Goal: Task Accomplishment & Management: Manage account settings

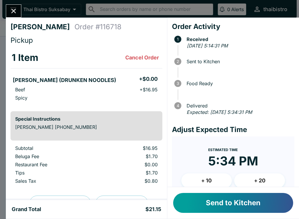
click at [222, 203] on button "Send to Kitchen" at bounding box center [233, 203] width 120 height 20
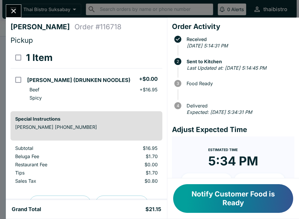
click at [14, 10] on icon "Close" at bounding box center [14, 11] width 8 height 8
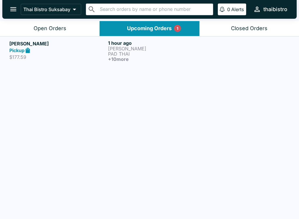
click at [85, 50] on div "Pickup" at bounding box center [57, 50] width 96 height 7
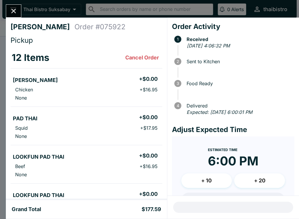
click at [18, 14] on button "Close" at bounding box center [13, 11] width 15 height 13
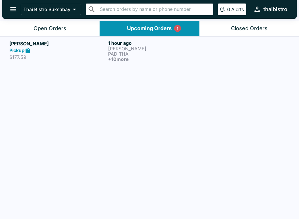
click at [13, 14] on button "open drawer" at bounding box center [13, 9] width 15 height 15
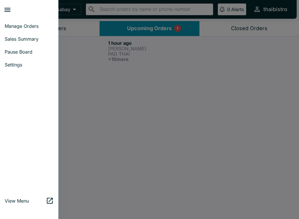
click at [31, 24] on span "Manage Orders" at bounding box center [29, 26] width 49 height 6
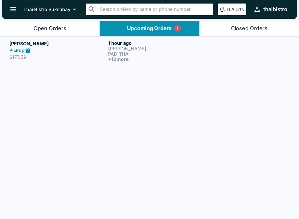
click at [58, 27] on div "Open Orders" at bounding box center [50, 28] width 33 height 7
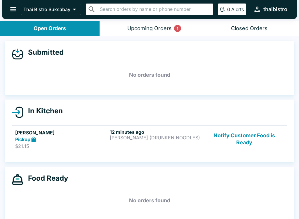
click at [14, 6] on icon "open drawer" at bounding box center [13, 9] width 8 height 8
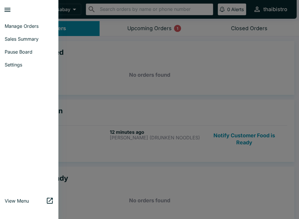
click at [22, 197] on link "View Menu" at bounding box center [29, 200] width 58 height 13
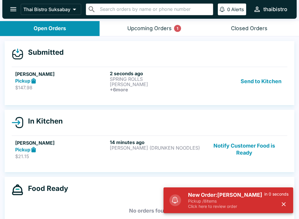
click at [150, 90] on h6 "+ 6 more" at bounding box center [156, 89] width 92 height 5
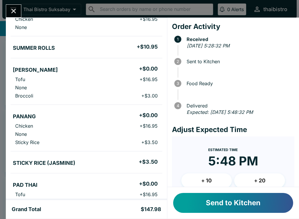
scroll to position [156, 0]
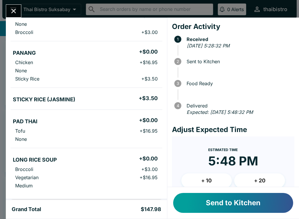
click at [231, 208] on button "Send to Kitchen" at bounding box center [233, 203] width 120 height 20
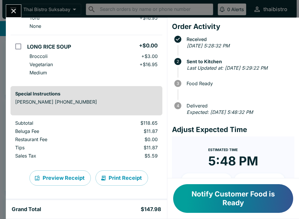
scroll to position [269, 0]
click at [15, 6] on button "Close" at bounding box center [13, 11] width 15 height 13
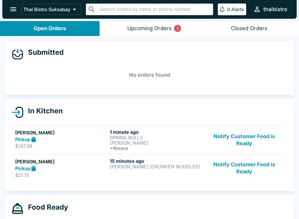
click at [248, 168] on button "Notify Customer Food is Ready" at bounding box center [244, 168] width 79 height 20
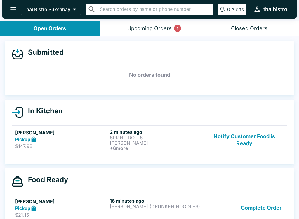
click at [139, 139] on p "SPRING ROLLS" at bounding box center [156, 137] width 92 height 5
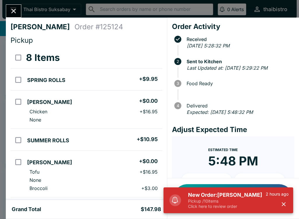
click at [225, 205] on p "Click here to review order" at bounding box center [227, 205] width 78 height 5
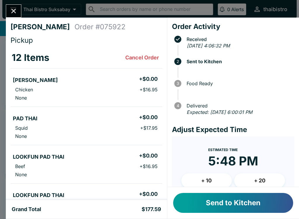
click at [248, 206] on button "Send to Kitchen" at bounding box center [233, 203] width 120 height 20
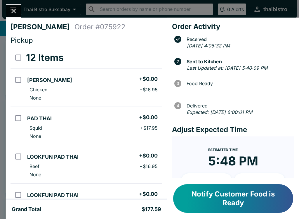
click at [15, 11] on icon "Close" at bounding box center [14, 11] width 8 height 8
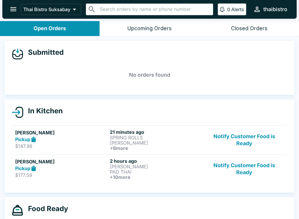
click at [252, 136] on button "Notify Customer Food is Ready" at bounding box center [244, 140] width 79 height 22
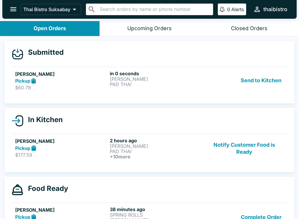
click at [145, 86] on p "PAD THAI" at bounding box center [156, 84] width 92 height 5
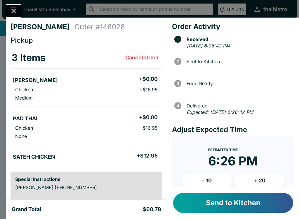
click at [203, 203] on button "Send to Kitchen" at bounding box center [233, 203] width 120 height 20
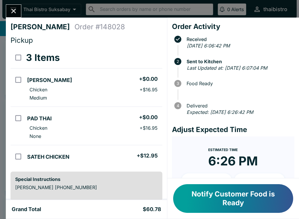
click at [259, 205] on button "Notify Customer Food is Ready" at bounding box center [233, 198] width 120 height 29
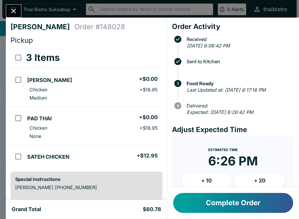
click at [242, 209] on button "Complete Order" at bounding box center [233, 203] width 120 height 20
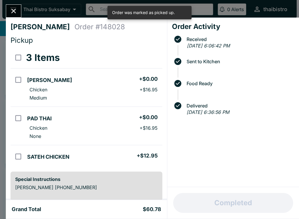
click at [15, 10] on icon "Close" at bounding box center [14, 11] width 8 height 8
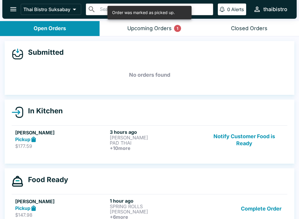
click at [242, 138] on button "Notify Customer Food is Ready" at bounding box center [244, 140] width 79 height 22
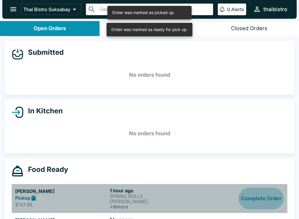
click at [266, 195] on button "Complete Order" at bounding box center [261, 198] width 45 height 22
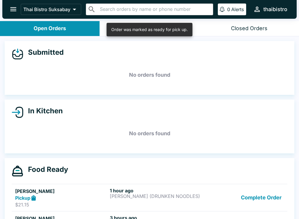
click at [257, 195] on button "Complete Order" at bounding box center [261, 197] width 45 height 20
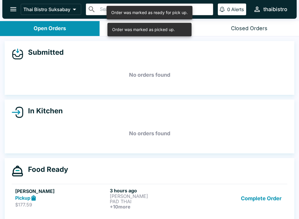
click at [264, 205] on button "Complete Order" at bounding box center [261, 198] width 45 height 22
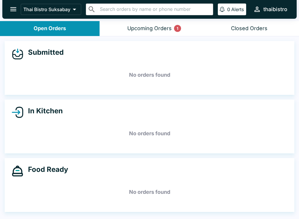
click at [156, 32] on button "Upcoming Orders 1" at bounding box center [150, 28] width 100 height 15
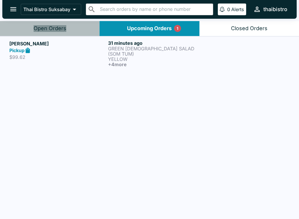
click at [67, 32] on button "Open Orders" at bounding box center [50, 28] width 100 height 15
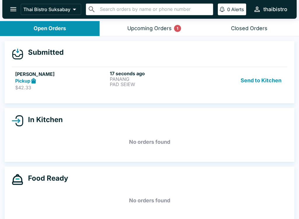
click at [83, 56] on div "Submitted" at bounding box center [150, 54] width 276 height 12
click at [94, 85] on p "$42.33" at bounding box center [61, 87] width 92 height 6
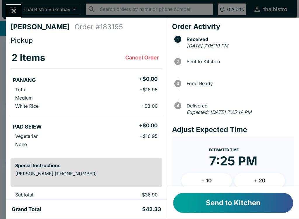
click at [211, 205] on button "Send to Kitchen" at bounding box center [233, 203] width 120 height 20
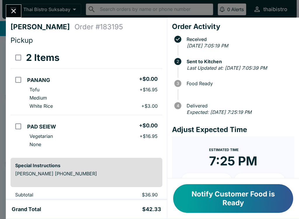
scroll to position [-4, 0]
click at [14, 15] on button "Close" at bounding box center [13, 11] width 15 height 13
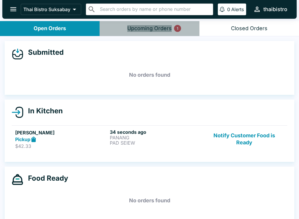
click at [152, 34] on button "Upcoming Orders 1" at bounding box center [150, 28] width 100 height 15
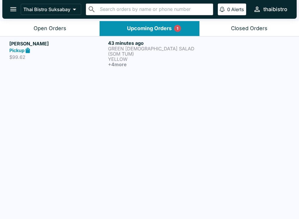
click at [107, 57] on div "[PERSON_NAME] Pickup $99.62 43 minutes ago GREEN PAPAYA SALAD (SOM TUM) YELLOW …" at bounding box center [149, 53] width 281 height 27
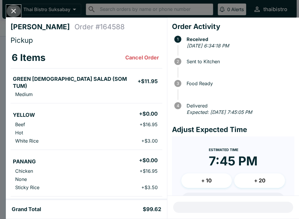
click at [14, 10] on icon "Close" at bounding box center [14, 11] width 8 height 8
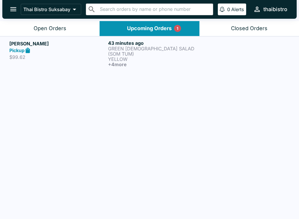
click at [153, 56] on p "YELLOW" at bounding box center [156, 58] width 96 height 5
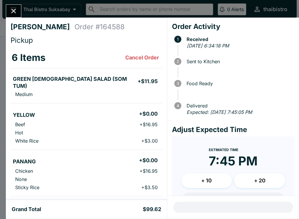
scroll to position [-1, 0]
click at [19, 10] on button "Close" at bounding box center [13, 11] width 15 height 13
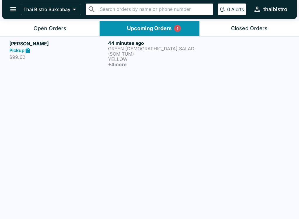
click at [65, 25] on div "Open Orders" at bounding box center [50, 28] width 33 height 7
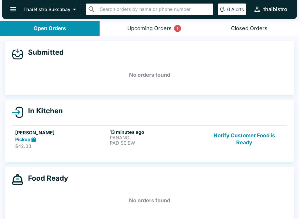
click at [258, 144] on button "Notify Customer Food is Ready" at bounding box center [244, 139] width 79 height 20
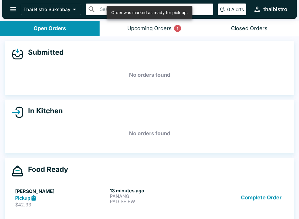
click at [158, 31] on div "Upcoming Orders 1" at bounding box center [149, 28] width 44 height 7
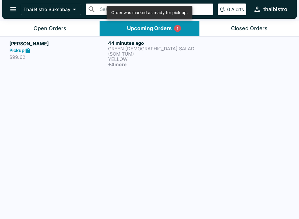
click at [160, 56] on p "YELLOW" at bounding box center [156, 58] width 96 height 5
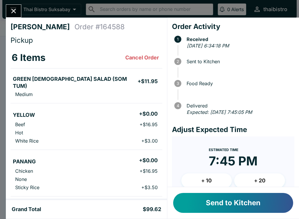
click at [270, 206] on button "Send to Kitchen" at bounding box center [233, 203] width 120 height 20
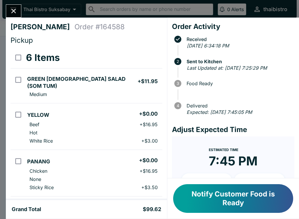
click at [16, 10] on icon "Close" at bounding box center [14, 11] width 8 height 8
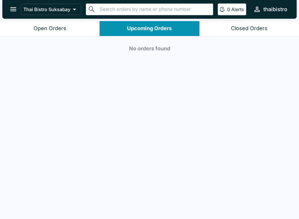
click at [74, 35] on button "Open Orders" at bounding box center [50, 28] width 100 height 15
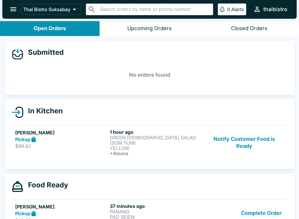
click at [256, 140] on button "Notify Customer Food is Ready" at bounding box center [244, 142] width 79 height 27
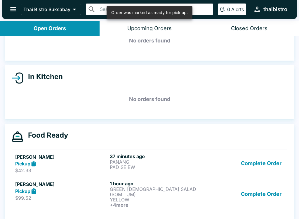
click at [274, 162] on button "Complete Order" at bounding box center [261, 163] width 45 height 20
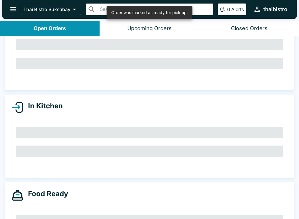
scroll to position [7, 0]
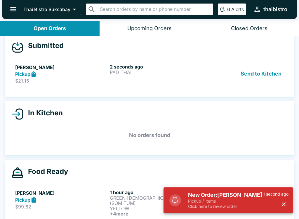
click at [94, 77] on div "[PERSON_NAME] Pickup $21.15" at bounding box center [61, 74] width 92 height 20
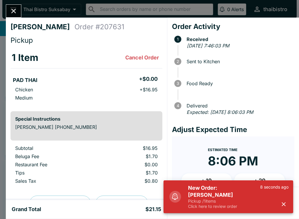
click at [241, 195] on h5 "New Order: [PERSON_NAME]" at bounding box center [224, 191] width 72 height 14
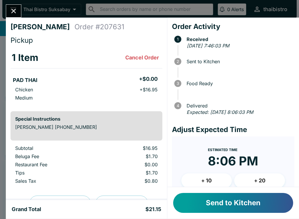
click at [260, 200] on button "Send to Kitchen" at bounding box center [233, 203] width 120 height 20
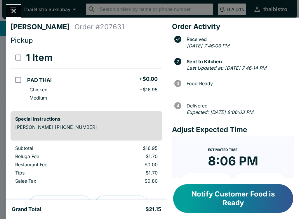
click at [3, 5] on div "[PERSON_NAME] Order # 207631 Pickup 1 Item PAD THAI + $0.00 Chicken + $16.95 Me…" at bounding box center [149, 109] width 299 height 219
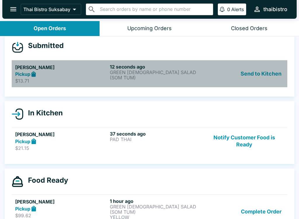
click at [18, 75] on strong "Pickup" at bounding box center [22, 74] width 15 height 6
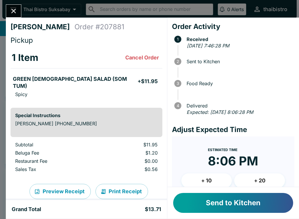
click at [214, 201] on button "Send to Kitchen" at bounding box center [233, 203] width 120 height 20
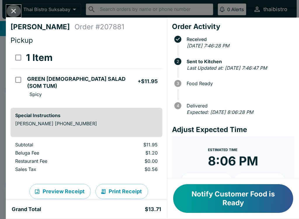
click at [11, 8] on icon "Close" at bounding box center [14, 11] width 8 height 8
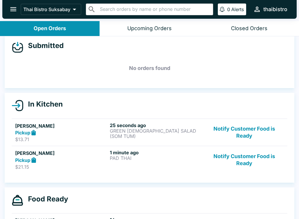
click at [254, 127] on button "Notify Customer Food is Ready" at bounding box center [244, 132] width 79 height 20
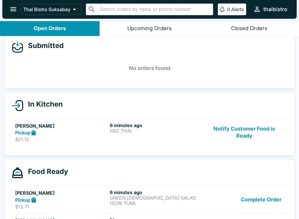
scroll to position [9, 0]
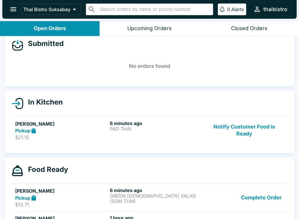
click at [246, 132] on button "Notify Customer Food is Ready" at bounding box center [244, 130] width 79 height 20
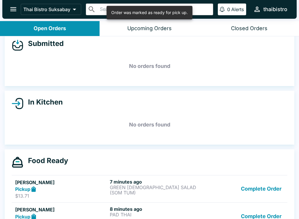
click at [260, 190] on button "Complete Order" at bounding box center [261, 189] width 45 height 20
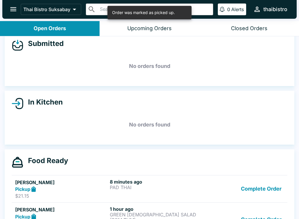
click at [274, 189] on button "Complete Order" at bounding box center [261, 189] width 45 height 20
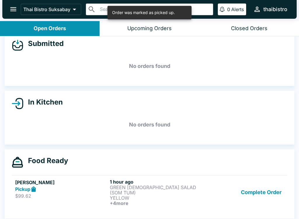
scroll to position [7, 0]
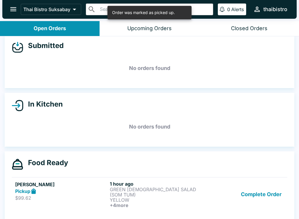
click at [275, 190] on button "Complete Order" at bounding box center [261, 194] width 45 height 27
